Goal: Purchase product/service

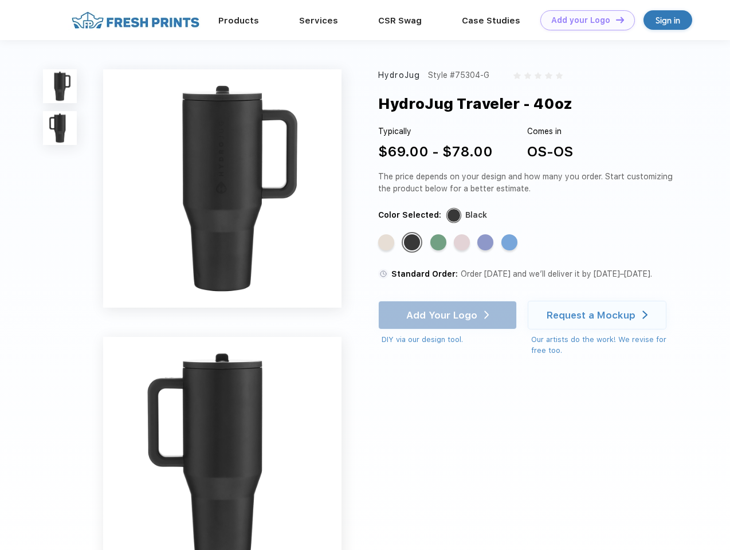
click at [583, 20] on link "Add your Logo Design Tool" at bounding box center [587, 20] width 94 height 20
click at [0, 0] on div "Design Tool" at bounding box center [0, 0] width 0 height 0
click at [614, 19] on link "Add your Logo Design Tool" at bounding box center [587, 20] width 94 height 20
click at [60, 86] on img at bounding box center [60, 86] width 34 height 34
click at [60, 128] on img at bounding box center [60, 128] width 34 height 34
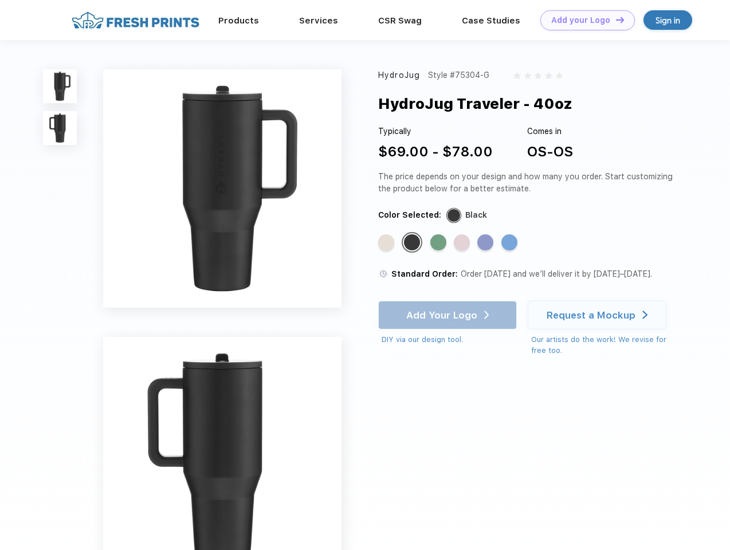
click at [387, 243] on div "Standard Color" at bounding box center [386, 242] width 16 height 16
click at [413, 243] on div "Standard Color" at bounding box center [412, 242] width 16 height 16
click at [439, 243] on div "Standard Color" at bounding box center [438, 242] width 16 height 16
click at [463, 243] on div "Standard Color" at bounding box center [462, 242] width 16 height 16
click at [486, 243] on div "Standard Color" at bounding box center [485, 242] width 16 height 16
